Goal: Transaction & Acquisition: Obtain resource

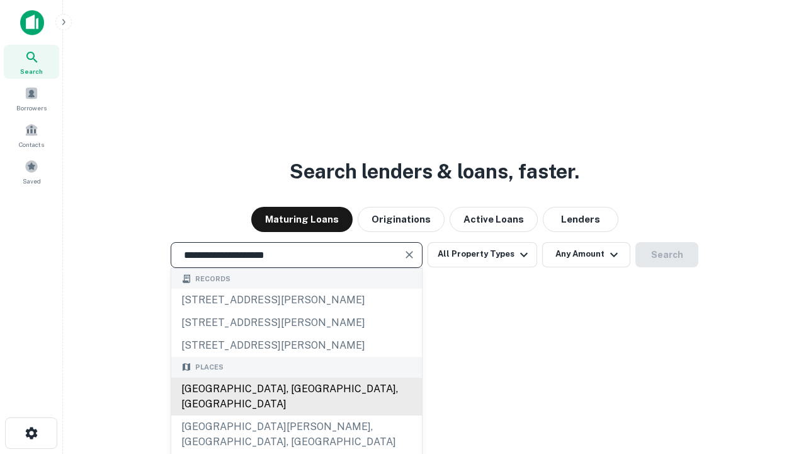
click at [296, 415] on div "[GEOGRAPHIC_DATA], [GEOGRAPHIC_DATA], [GEOGRAPHIC_DATA]" at bounding box center [296, 396] width 251 height 38
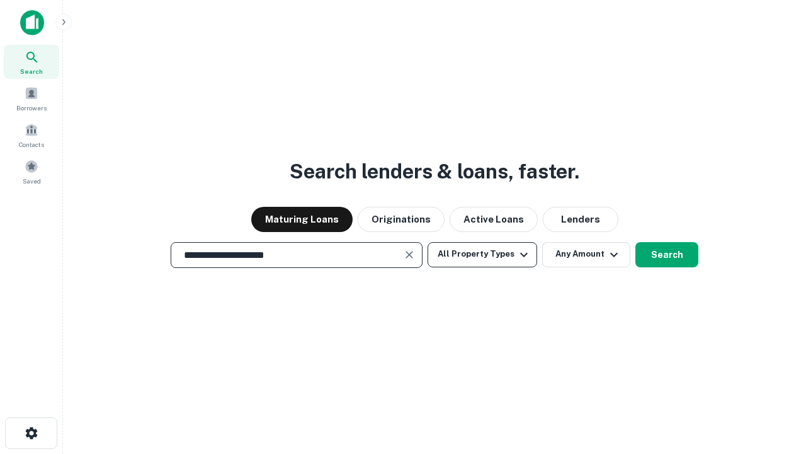
type input "**********"
click at [483, 254] on button "All Property Types" at bounding box center [483, 254] width 110 height 25
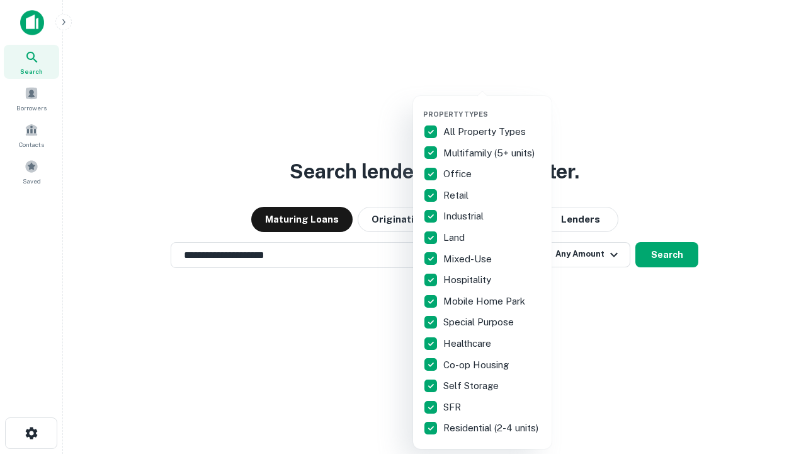
click at [493, 106] on button "button" at bounding box center [492, 106] width 139 height 1
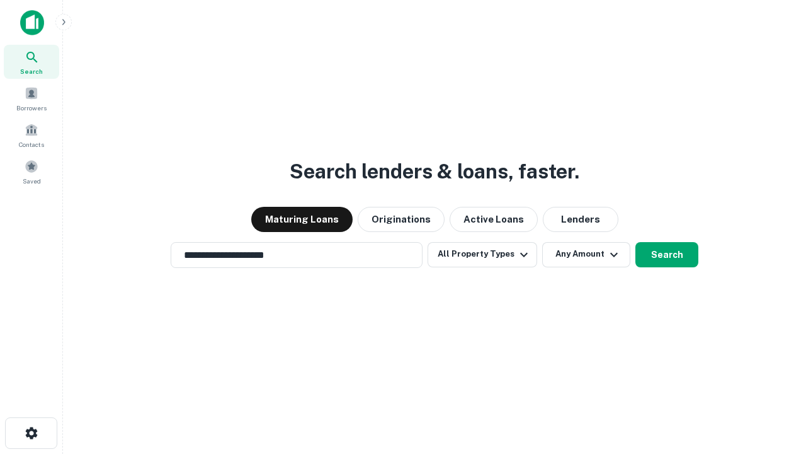
scroll to position [8, 152]
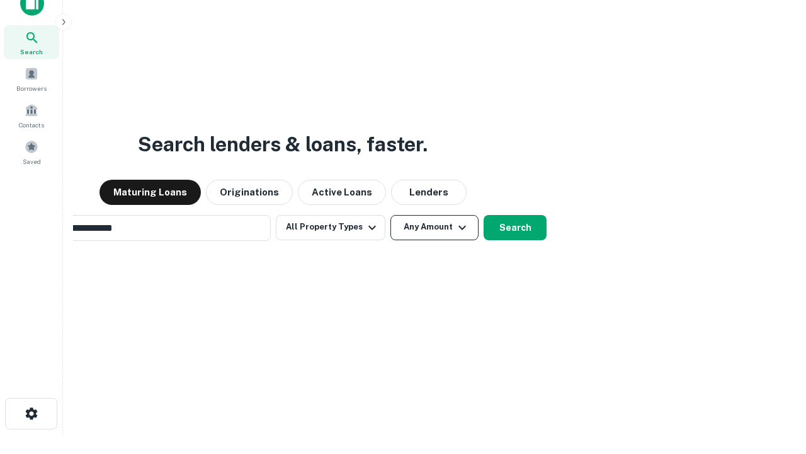
click at [391, 215] on button "Any Amount" at bounding box center [435, 227] width 88 height 25
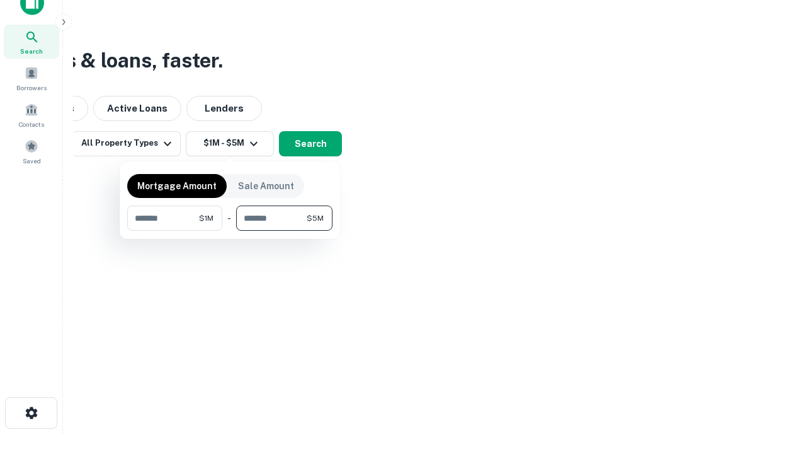
type input "*******"
click at [230, 231] on button "button" at bounding box center [229, 231] width 205 height 1
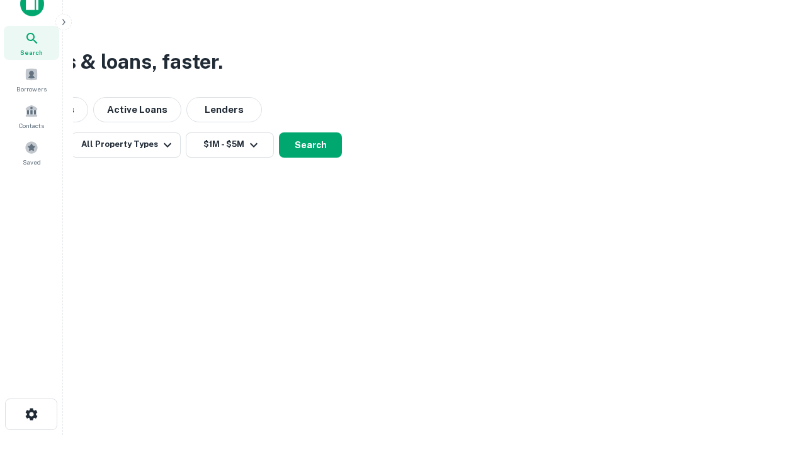
scroll to position [8, 232]
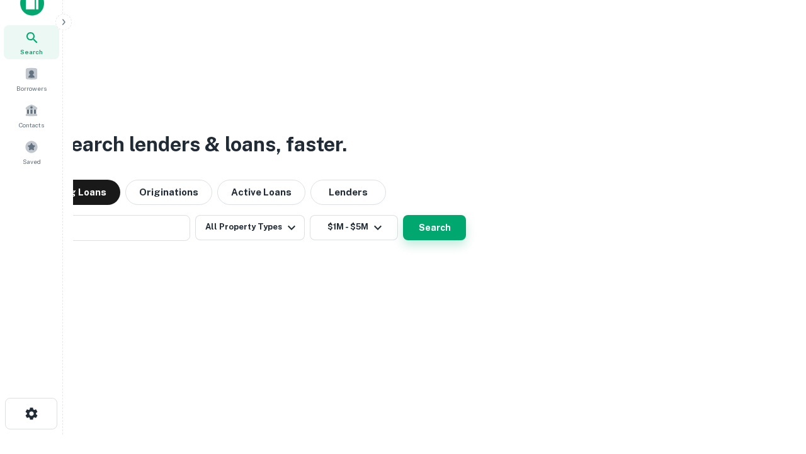
click at [403, 215] on button "Search" at bounding box center [434, 227] width 63 height 25
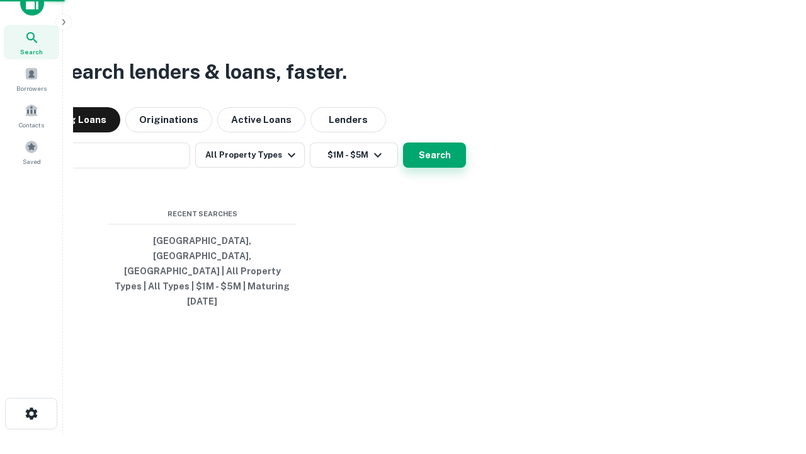
scroll to position [33, 357]
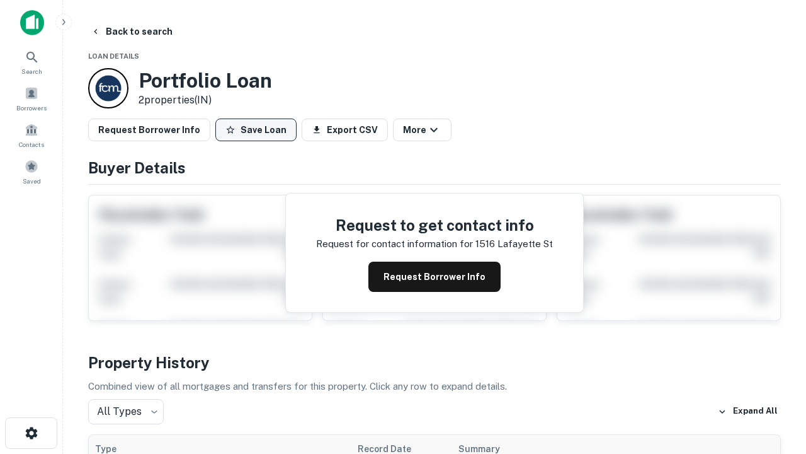
click at [256, 130] on button "Save Loan" at bounding box center [255, 129] width 81 height 23
